Goal: Task Accomplishment & Management: Manage account settings

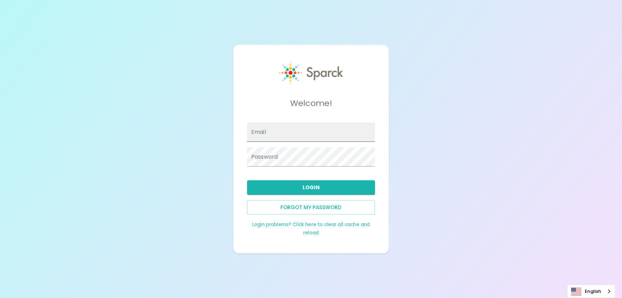
click at [285, 128] on input "Email" at bounding box center [311, 132] width 128 height 19
type input "[EMAIL_ADDRESS][DOMAIN_NAME]"
click at [321, 184] on button "Login" at bounding box center [311, 187] width 128 height 14
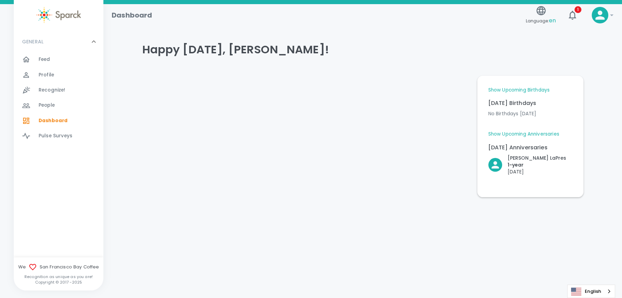
click at [592, 159] on div "Happy [DATE], [PERSON_NAME]! Show Upcoming Birthdays [DATE] Birthdays No Birthd…" at bounding box center [363, 115] width 502 height 163
